Goal: Task Accomplishment & Management: Complete application form

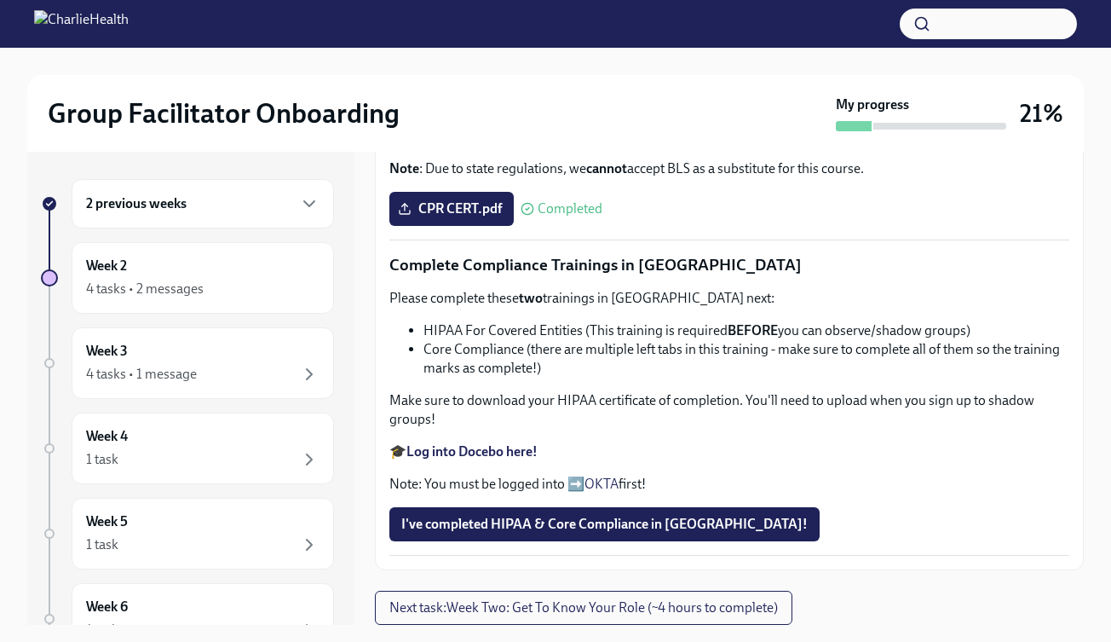
scroll to position [1097, 0]
click at [183, 279] on div "4 tasks • 2 messages" at bounding box center [145, 288] width 118 height 19
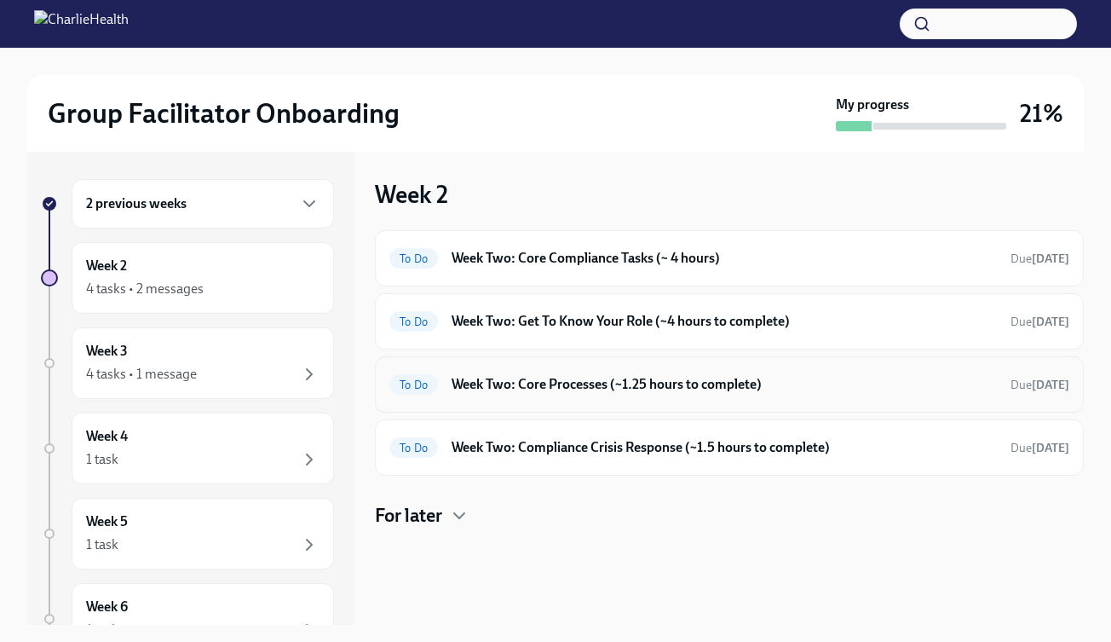
click at [630, 389] on h6 "Week Two: Core Processes (~1.25 hours to complete)" at bounding box center [724, 384] width 545 height 19
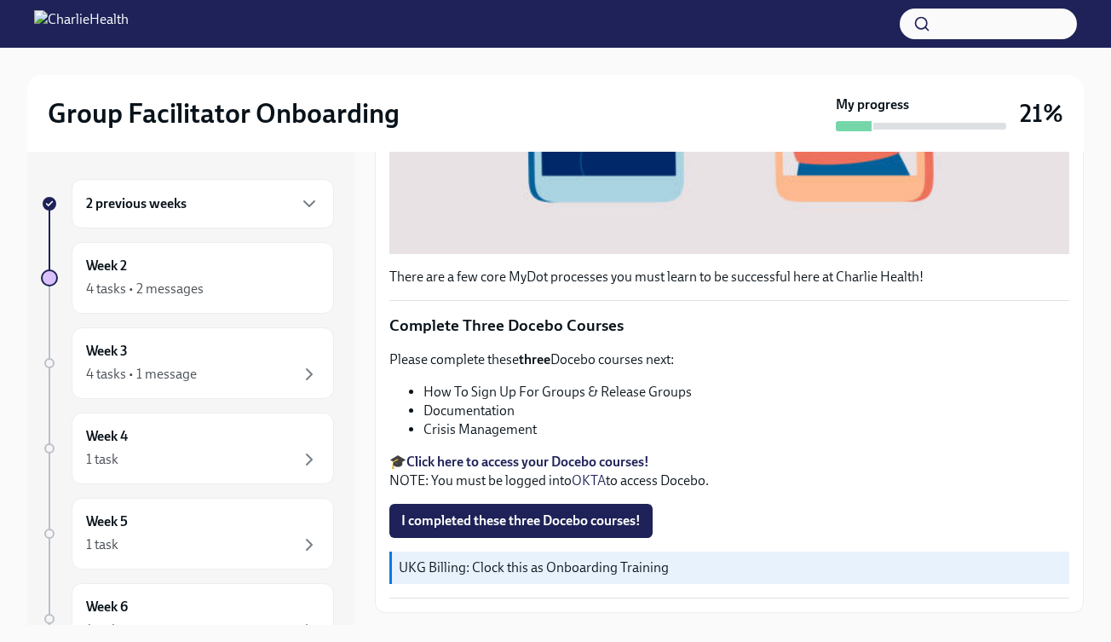
scroll to position [584, 0]
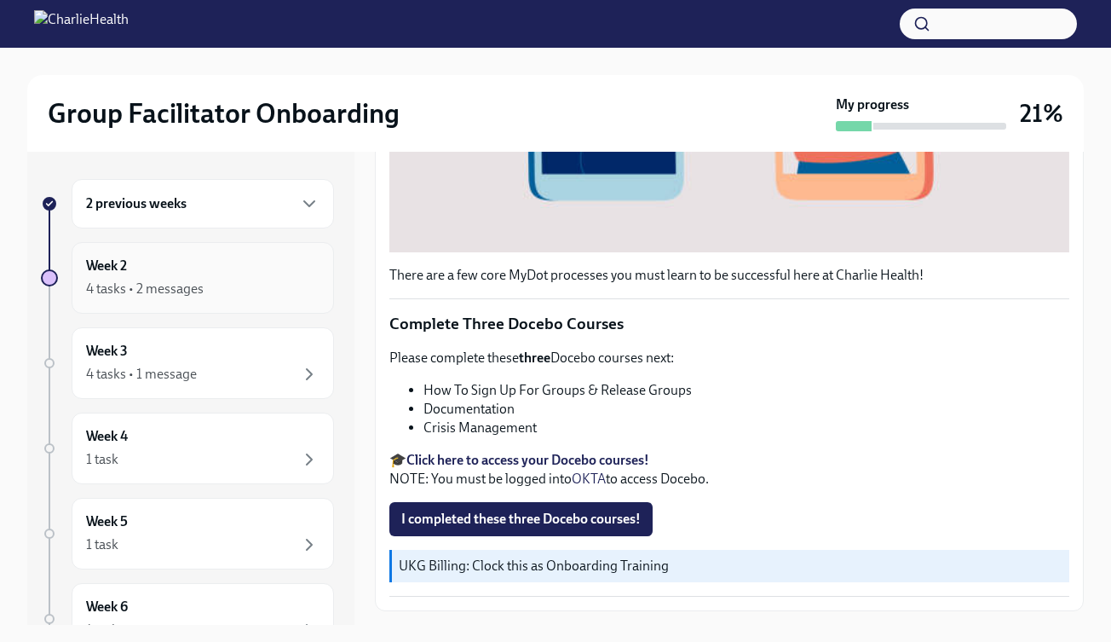
click at [213, 288] on div "4 tasks • 2 messages" at bounding box center [202, 289] width 233 height 20
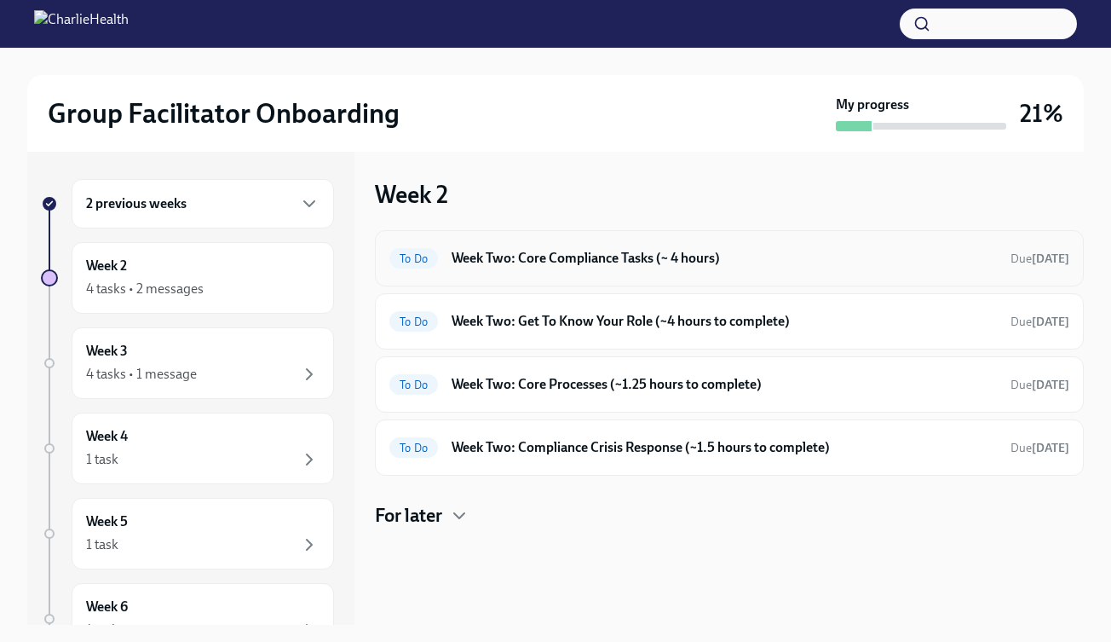
click at [517, 271] on div "To Do Week Two: Core Compliance Tasks (~ 4 hours) Due [DATE]" at bounding box center [729, 258] width 680 height 27
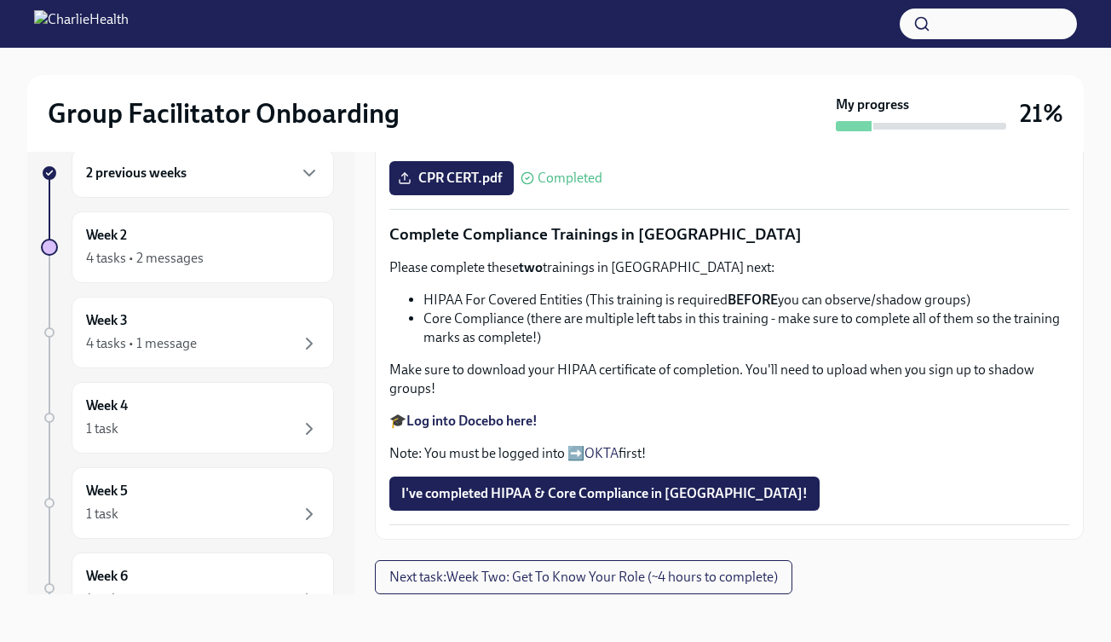
scroll to position [1097, 0]
click at [231, 239] on div "Week 2 4 tasks • 2 messages" at bounding box center [202, 247] width 233 height 43
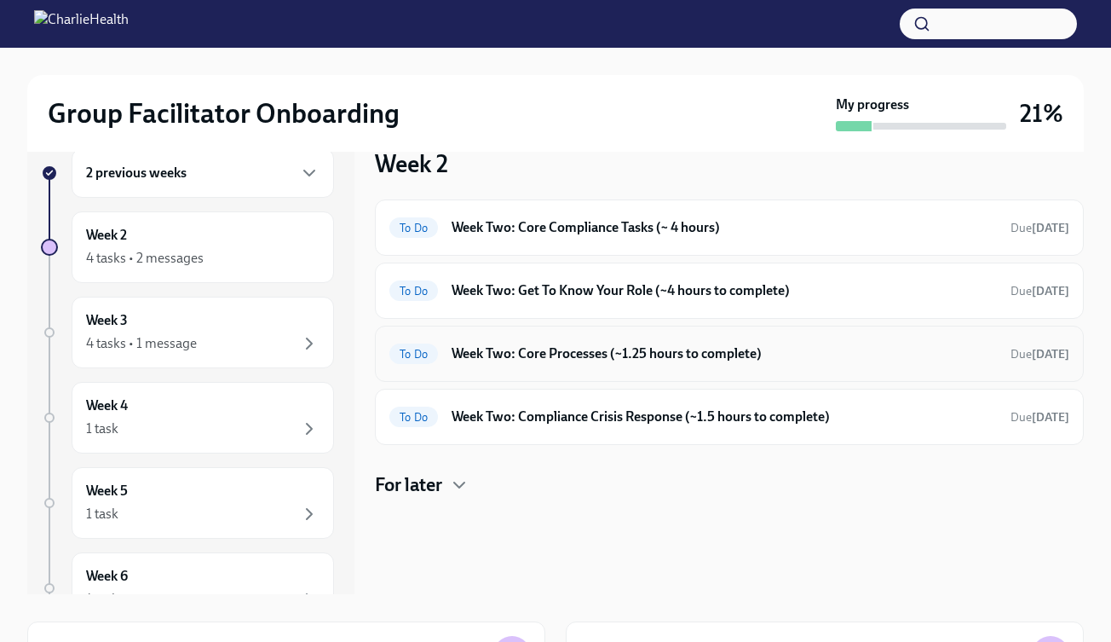
click at [519, 347] on h6 "Week Two: Core Processes (~1.25 hours to complete)" at bounding box center [724, 353] width 545 height 19
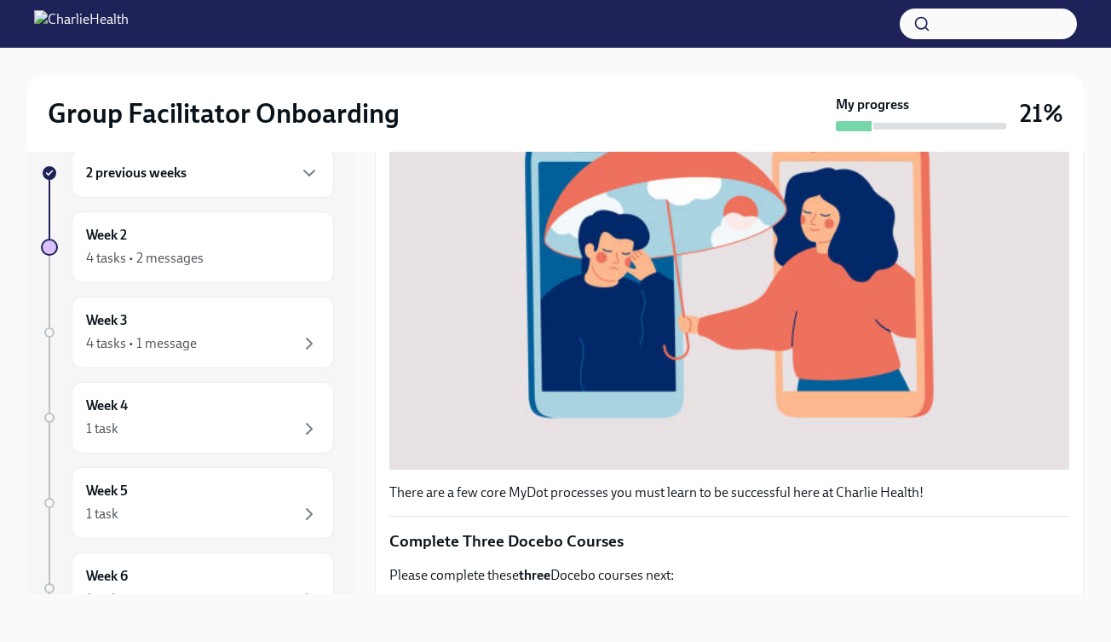
scroll to position [624, 0]
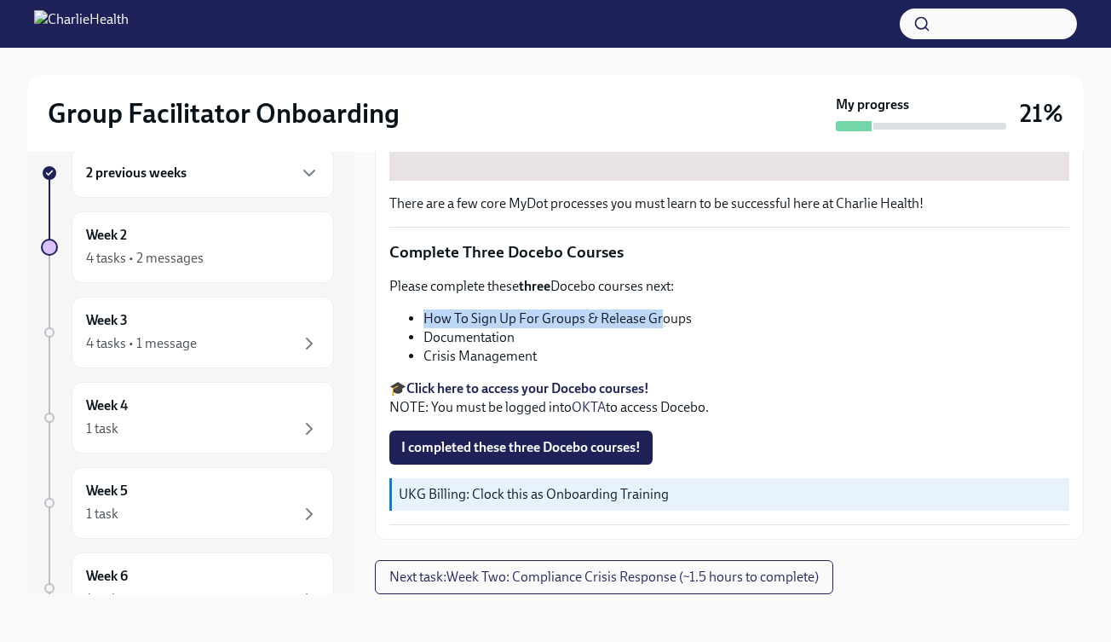
drag, startPoint x: 424, startPoint y: 313, endPoint x: 662, endPoint y: 327, distance: 238.1
click at [662, 327] on li "How To Sign Up For Groups & Release Groups" at bounding box center [746, 318] width 646 height 19
click at [286, 227] on div "Week 2 4 tasks • 2 messages" at bounding box center [202, 247] width 233 height 43
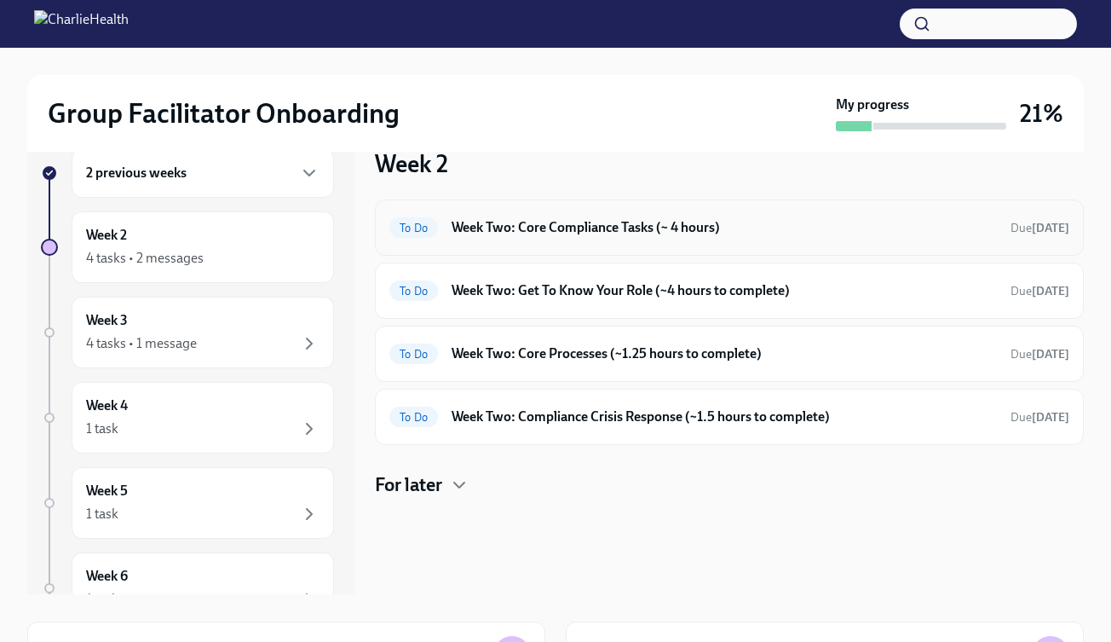
click at [566, 218] on h6 "Week Two: Core Compliance Tasks (~ 4 hours)" at bounding box center [724, 227] width 545 height 19
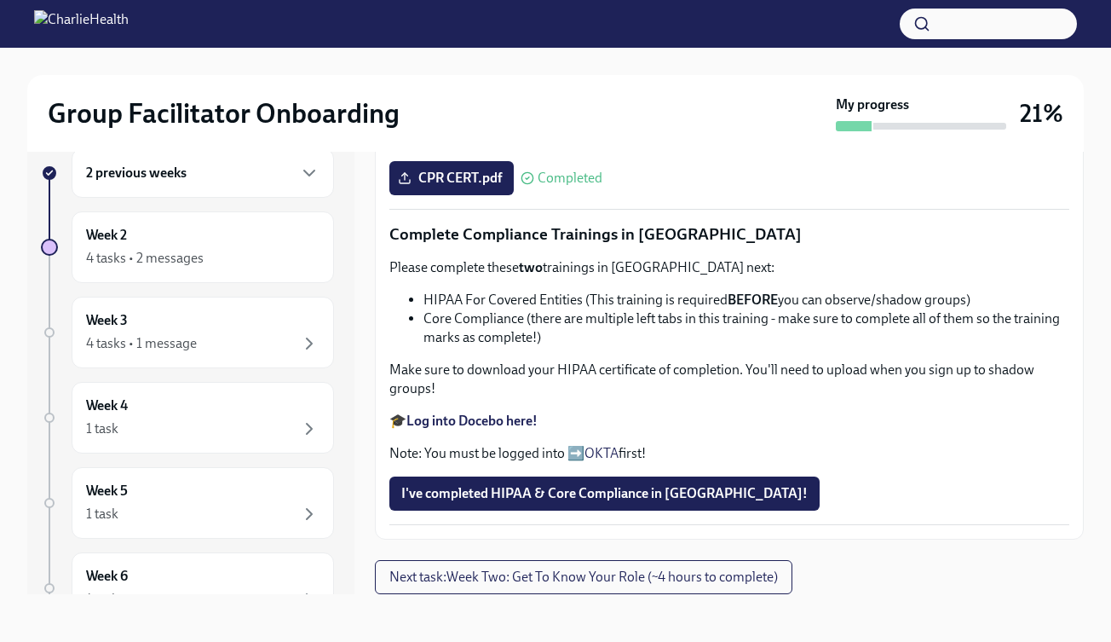
scroll to position [1097, 0]
click at [576, 504] on button "I've completed HIPAA & Core Compliance in [GEOGRAPHIC_DATA]!" at bounding box center [604, 493] width 430 height 34
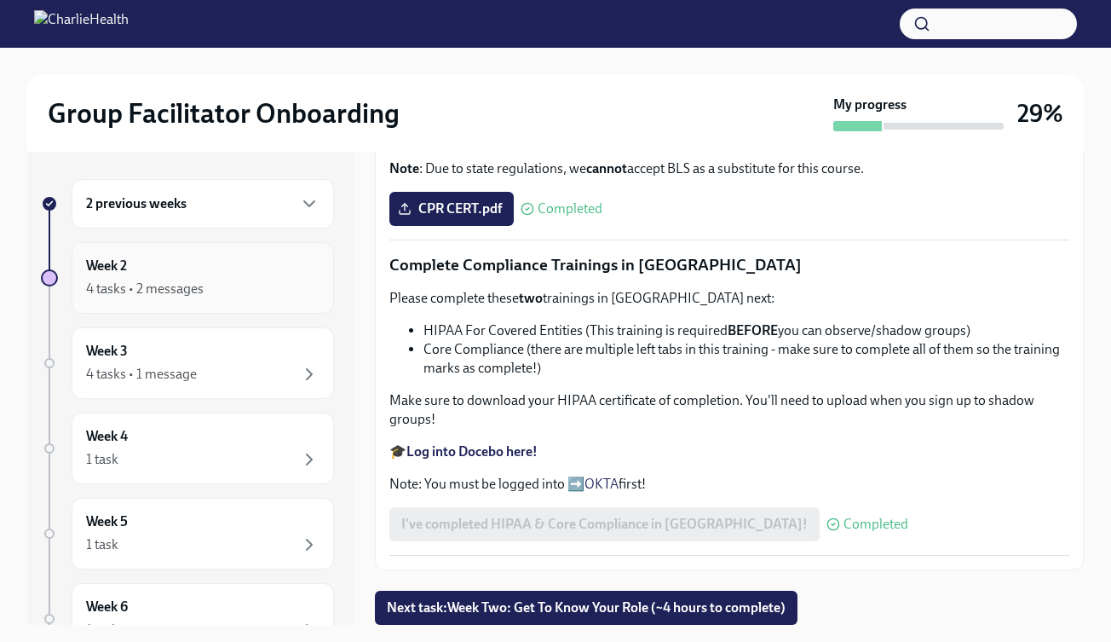
click at [250, 260] on div "Week 2 4 tasks • 2 messages" at bounding box center [202, 277] width 233 height 43
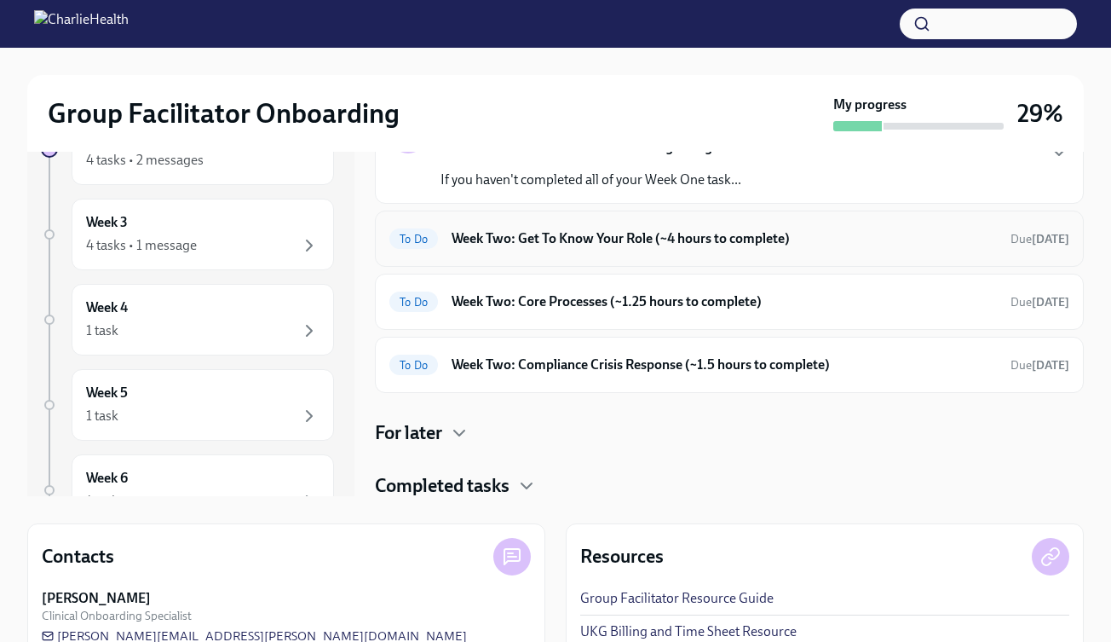
scroll to position [66, 0]
